Goal: Task Accomplishment & Management: Use online tool/utility

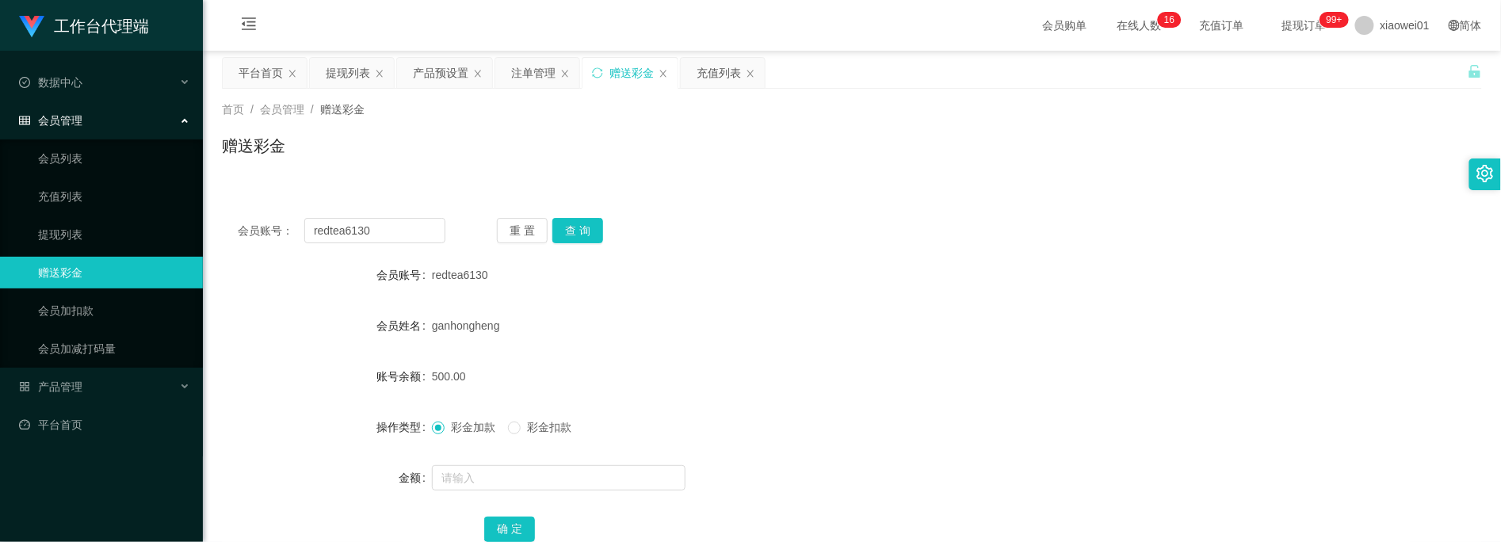
scroll to position [105, 0]
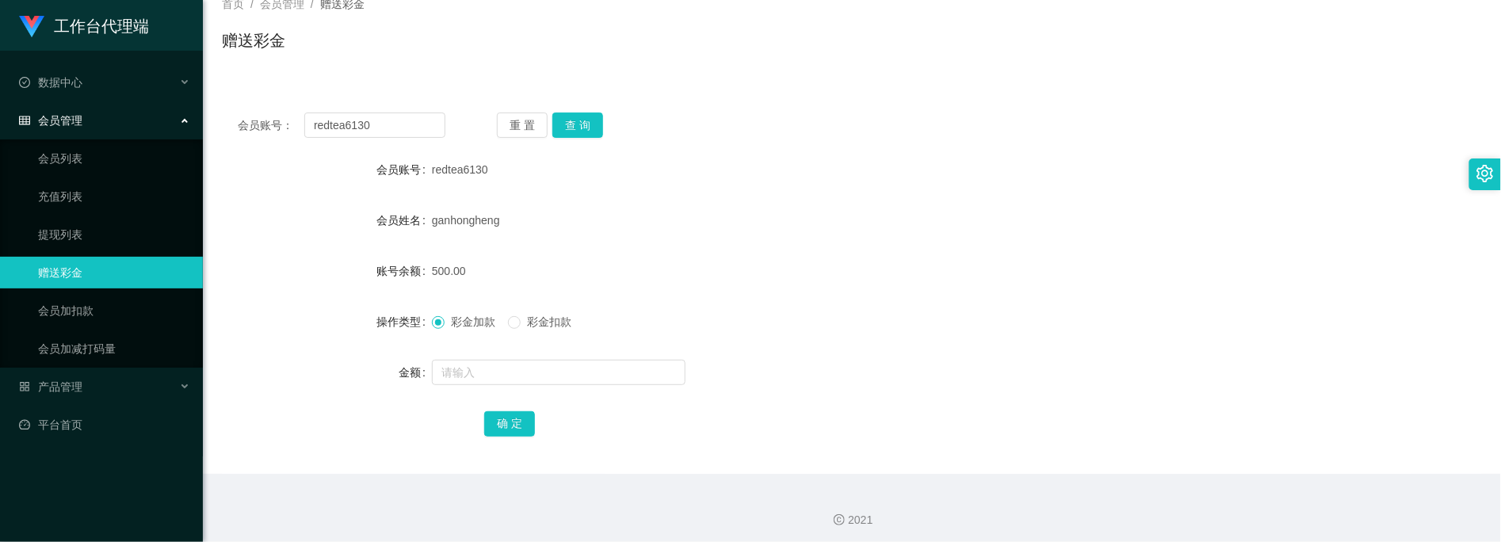
click at [485, 358] on div at bounding box center [799, 373] width 735 height 32
click at [543, 376] on input "text" at bounding box center [559, 372] width 254 height 25
paste input "tiantianle"
type input "tiantianle"
drag, startPoint x: 404, startPoint y: 128, endPoint x: 130, endPoint y: 96, distance: 276.0
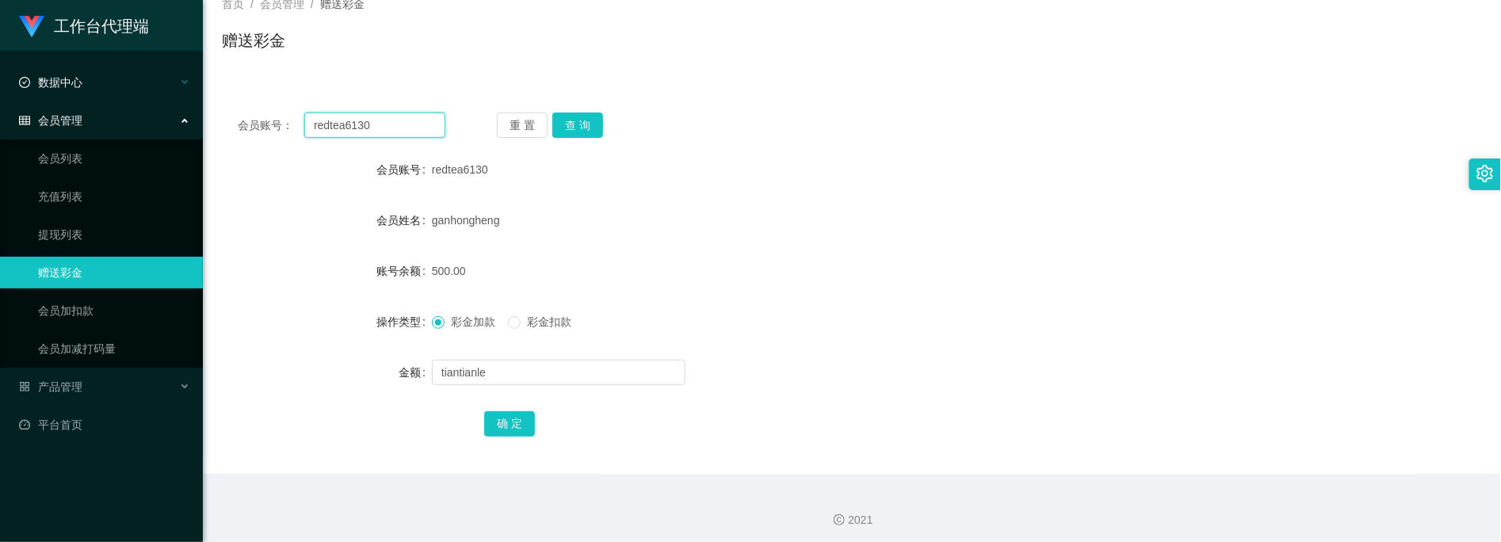
click at [132, 97] on section "工作台代理端 数据中心 会员管理 会员列表 充值列表 提现列表 赠送彩金 会员加扣款 会员加减打码量 产品管理 平台首页 保存配置 重置配置 整体风格设置 主…" at bounding box center [750, 221] width 1501 height 653
paste input "tiantianle"
type input "tiantianle"
click at [587, 115] on button "查 询" at bounding box center [577, 125] width 51 height 25
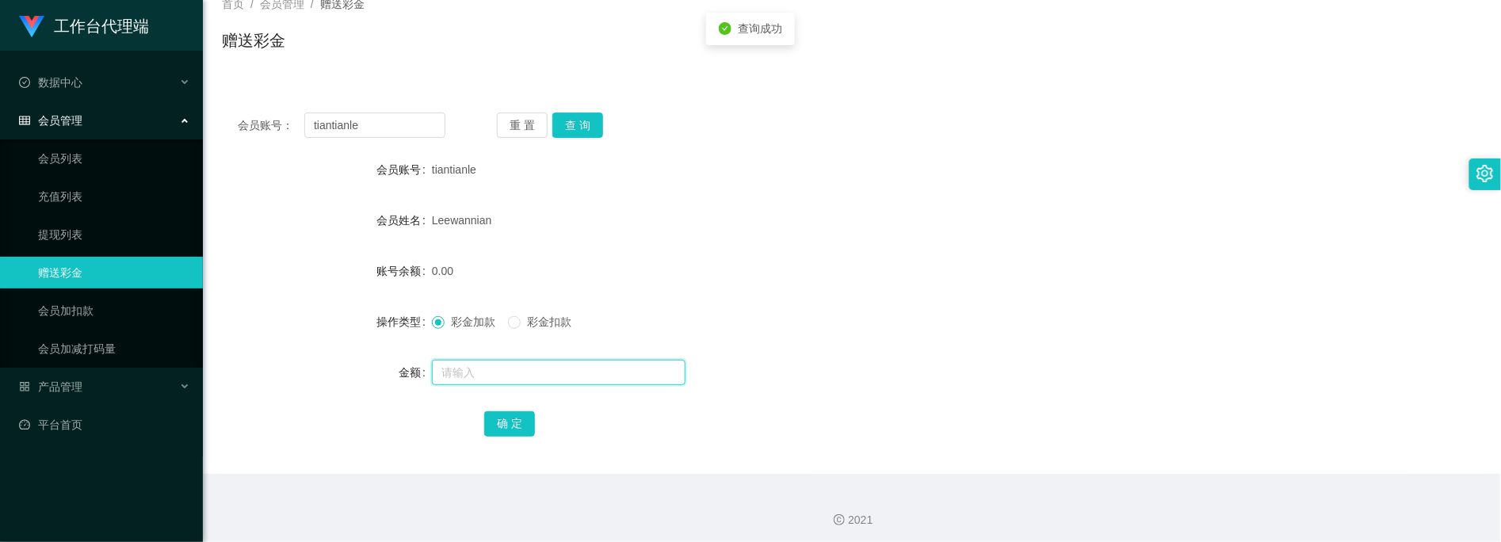
click at [518, 378] on input "text" at bounding box center [559, 372] width 254 height 25
type input "500"
click at [517, 409] on div "确 定" at bounding box center [851, 423] width 735 height 32
click at [527, 416] on button "确 定" at bounding box center [509, 423] width 51 height 25
click at [1067, 322] on div "彩金加款 彩金扣款" at bounding box center [799, 322] width 735 height 32
